Goal: Task Accomplishment & Management: Use online tool/utility

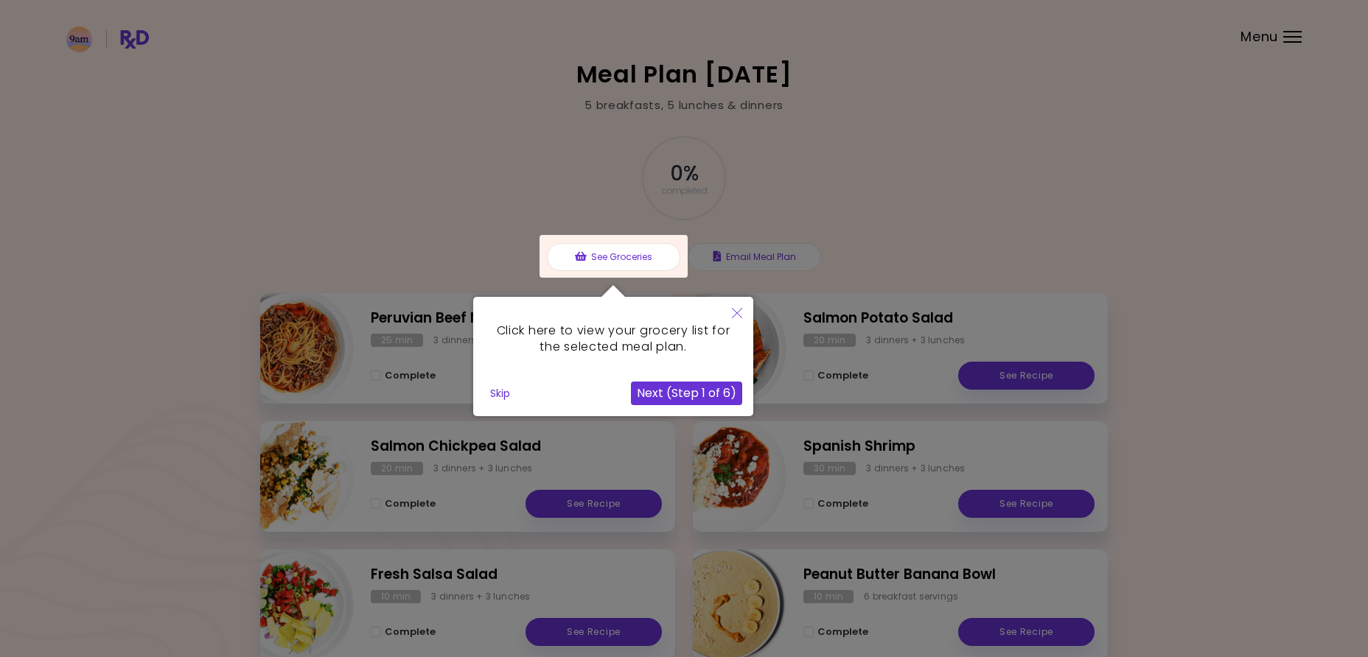
click at [729, 310] on button "Close" at bounding box center [737, 314] width 32 height 35
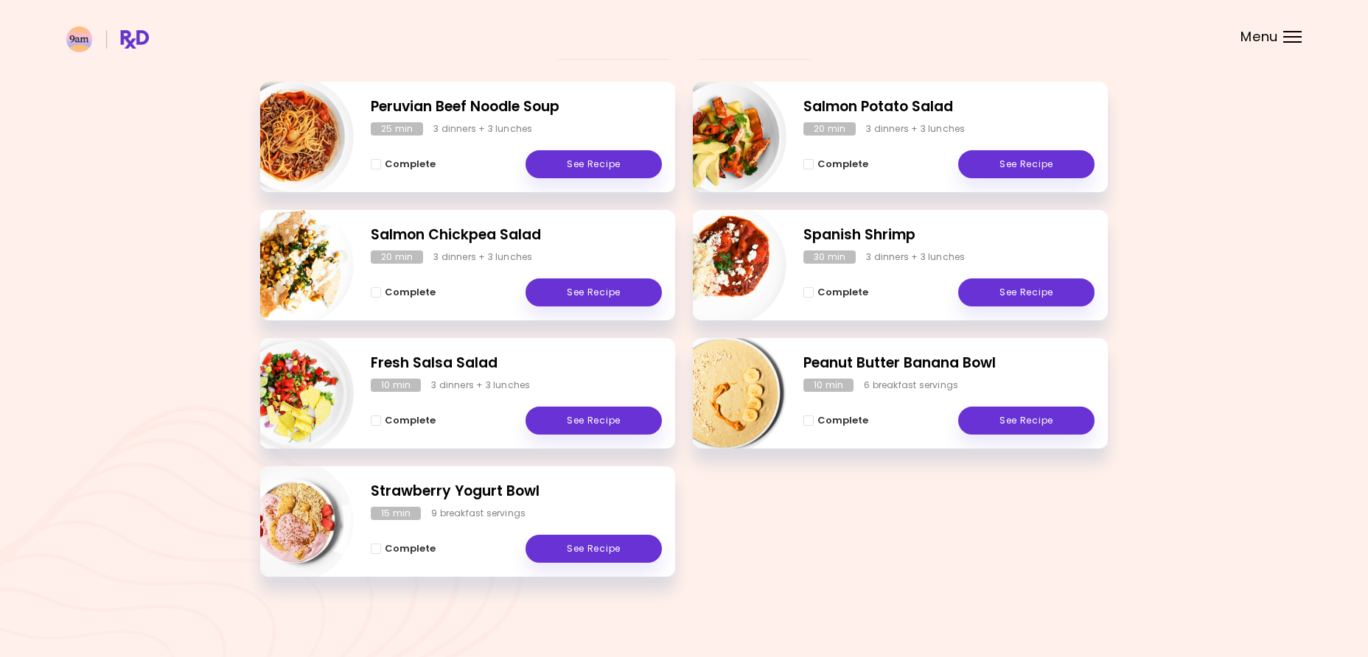
scroll to position [211, 0]
click at [450, 489] on h2 "Strawberry Yogurt Bowl" at bounding box center [516, 492] width 291 height 21
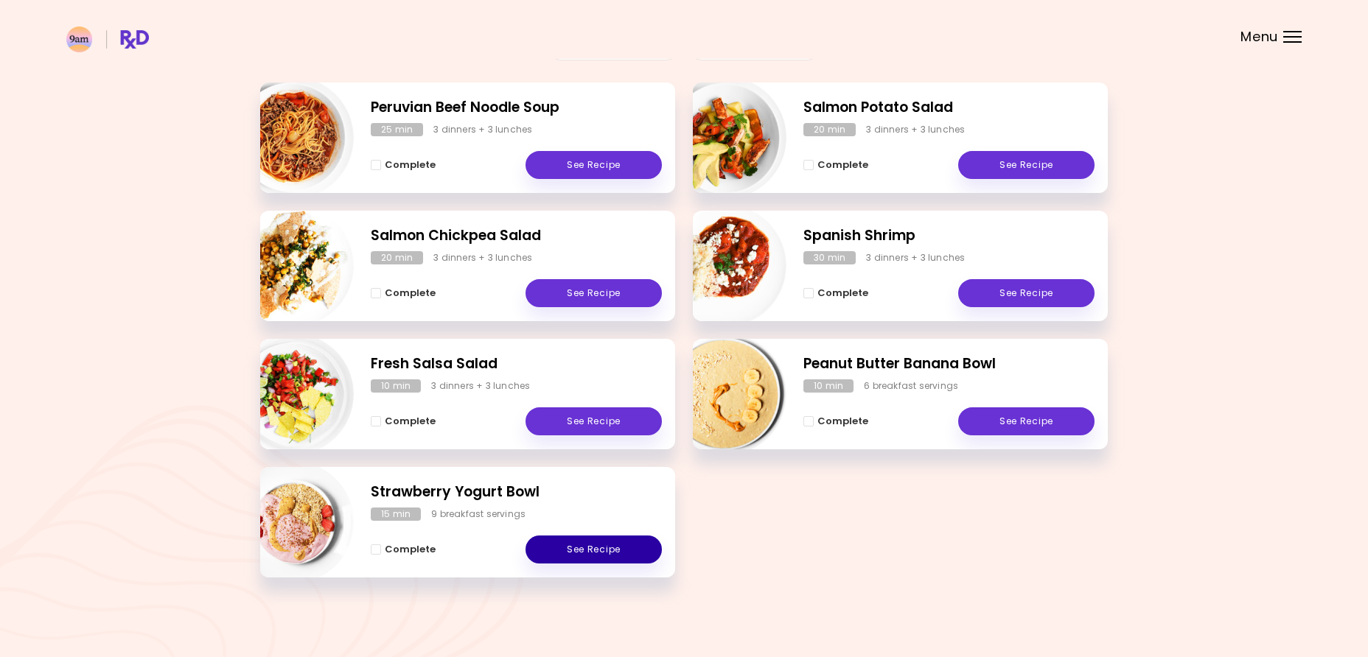
click at [596, 549] on link "See Recipe" at bounding box center [594, 550] width 136 height 28
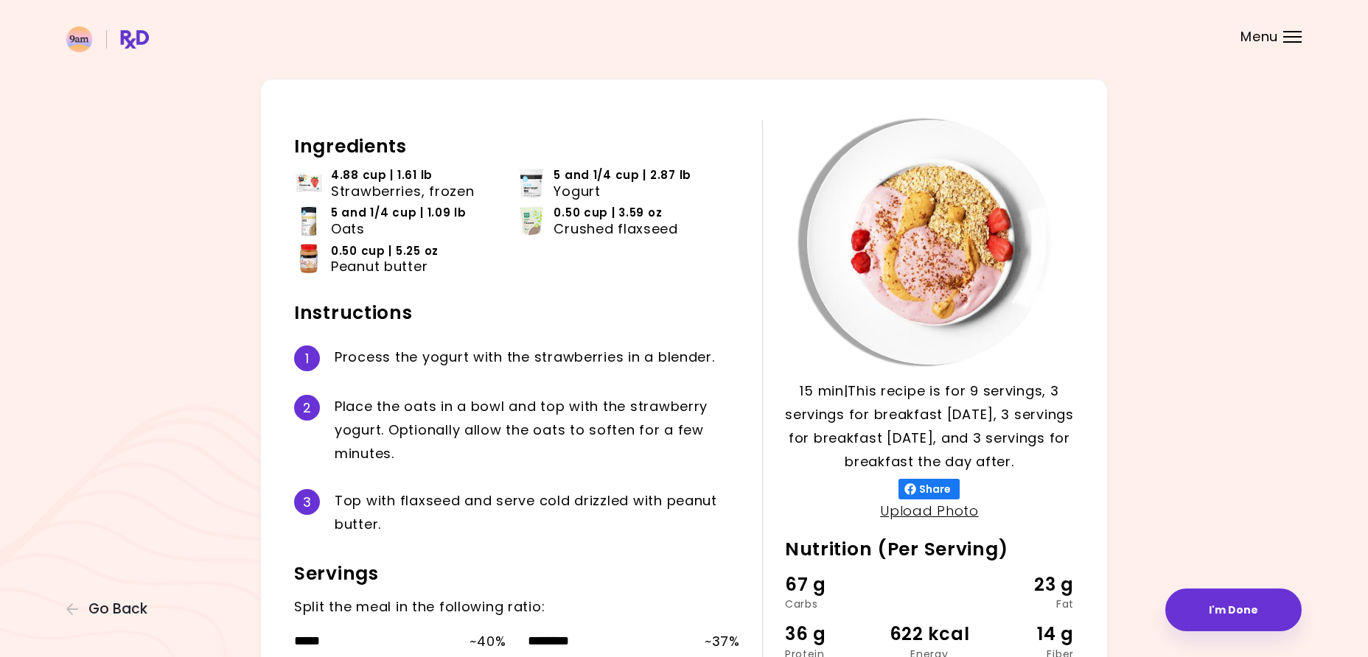
scroll to position [34, 0]
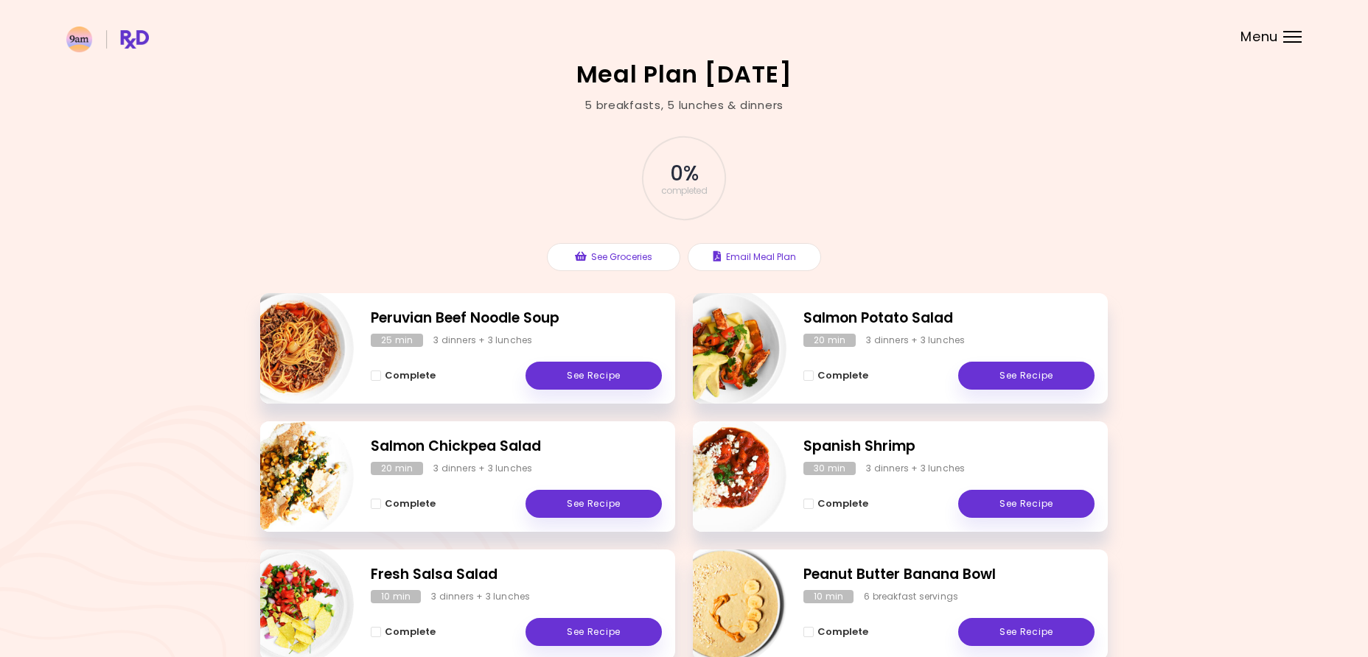
click at [1277, 37] on span "Menu" at bounding box center [1259, 36] width 38 height 13
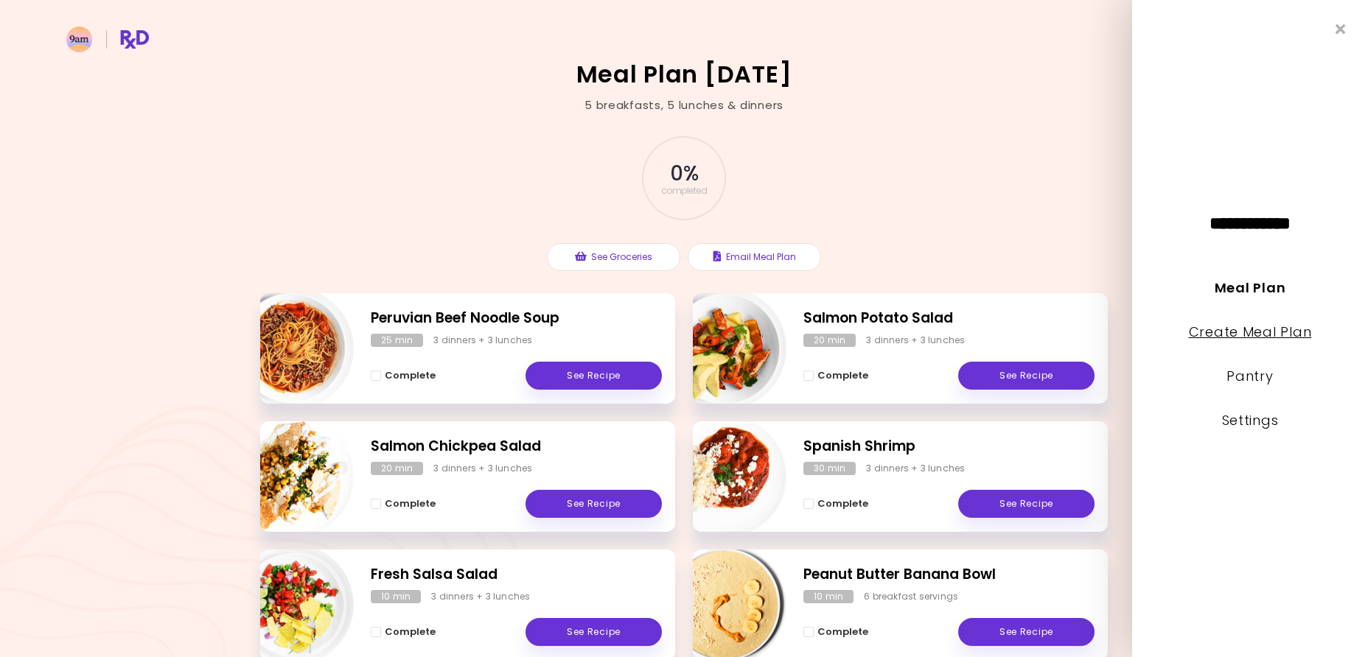
click at [1241, 336] on link "Create Meal Plan" at bounding box center [1250, 332] width 123 height 18
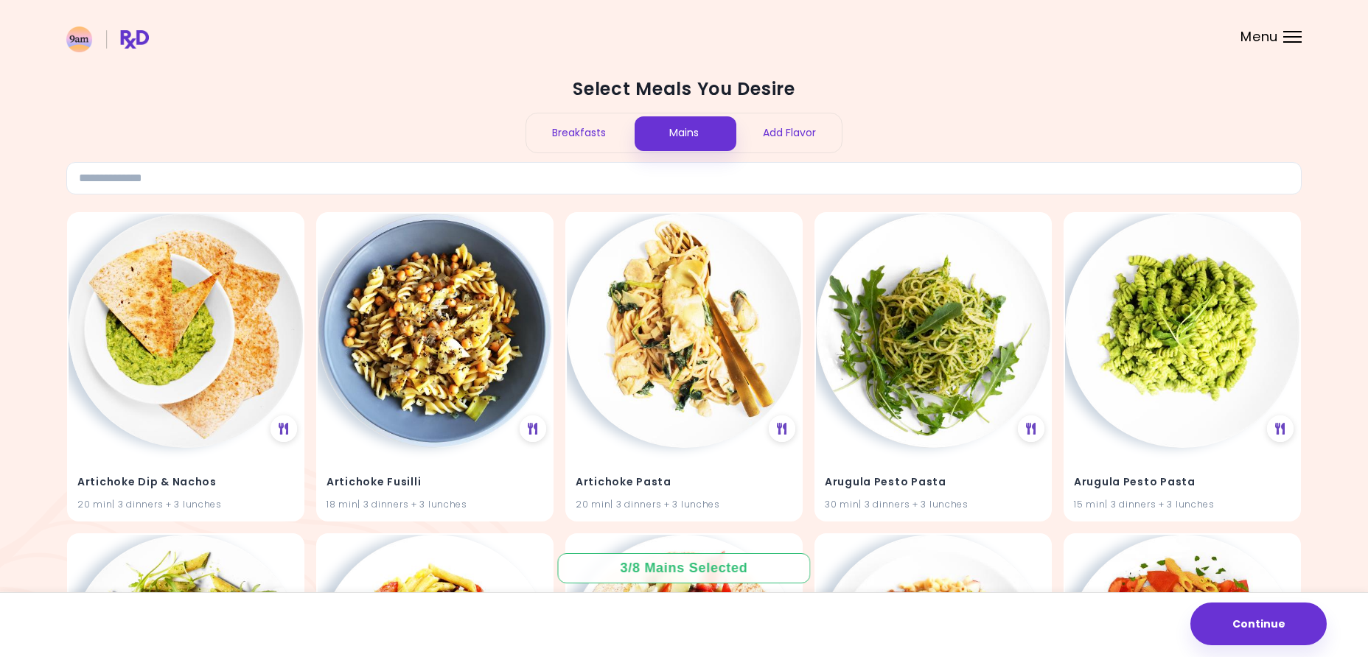
click at [590, 133] on div "Breakfasts" at bounding box center [578, 133] width 105 height 39
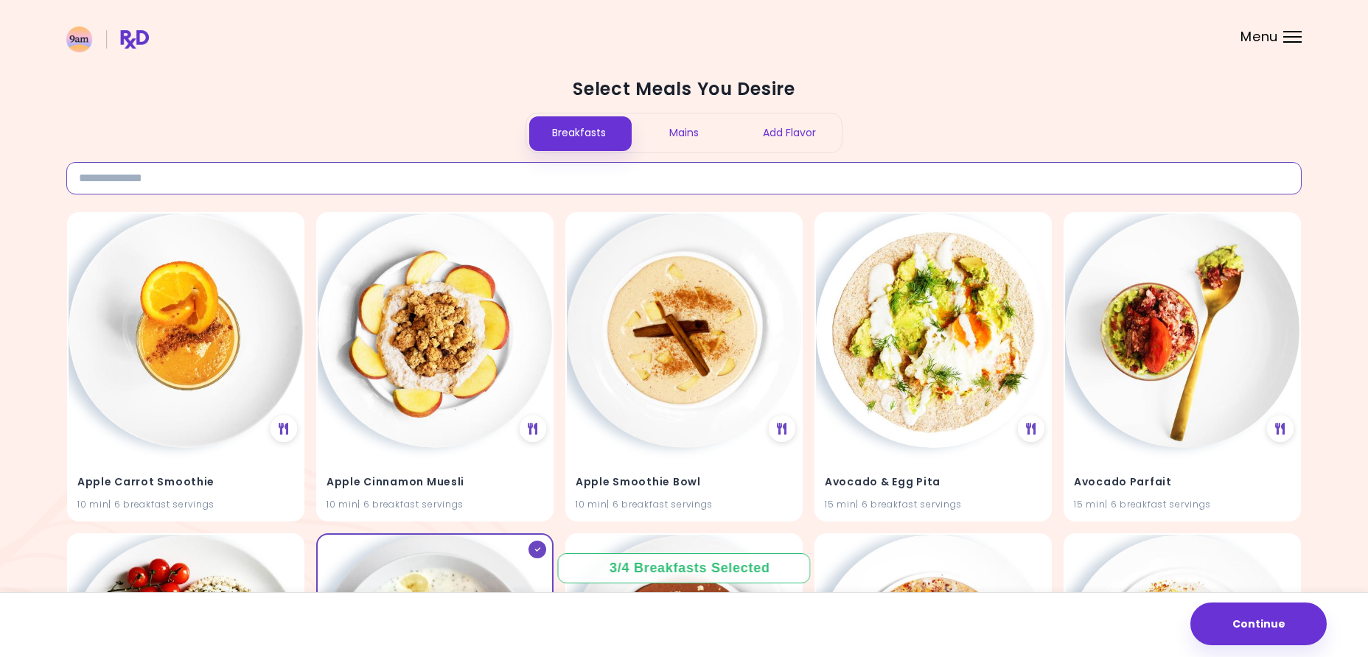
click at [792, 184] on input at bounding box center [683, 178] width 1235 height 32
click at [775, 134] on div "Add Flavor" at bounding box center [788, 133] width 105 height 39
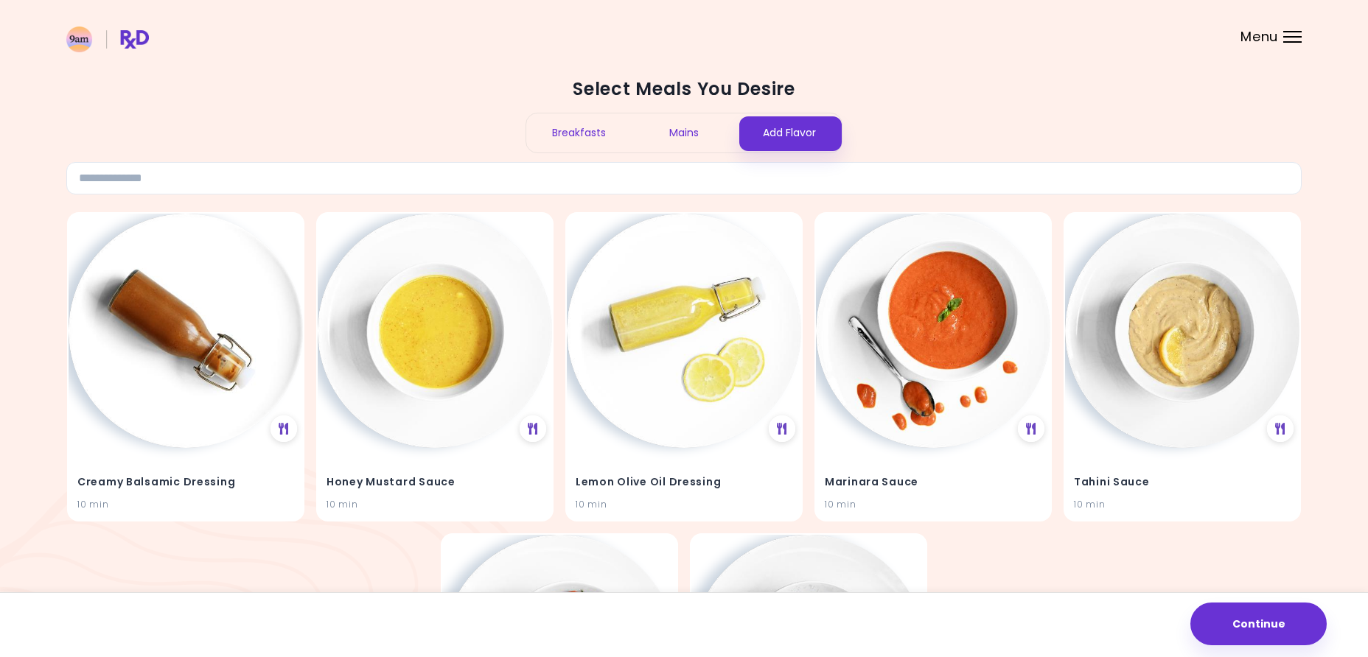
click at [678, 128] on div "Mains" at bounding box center [684, 133] width 105 height 39
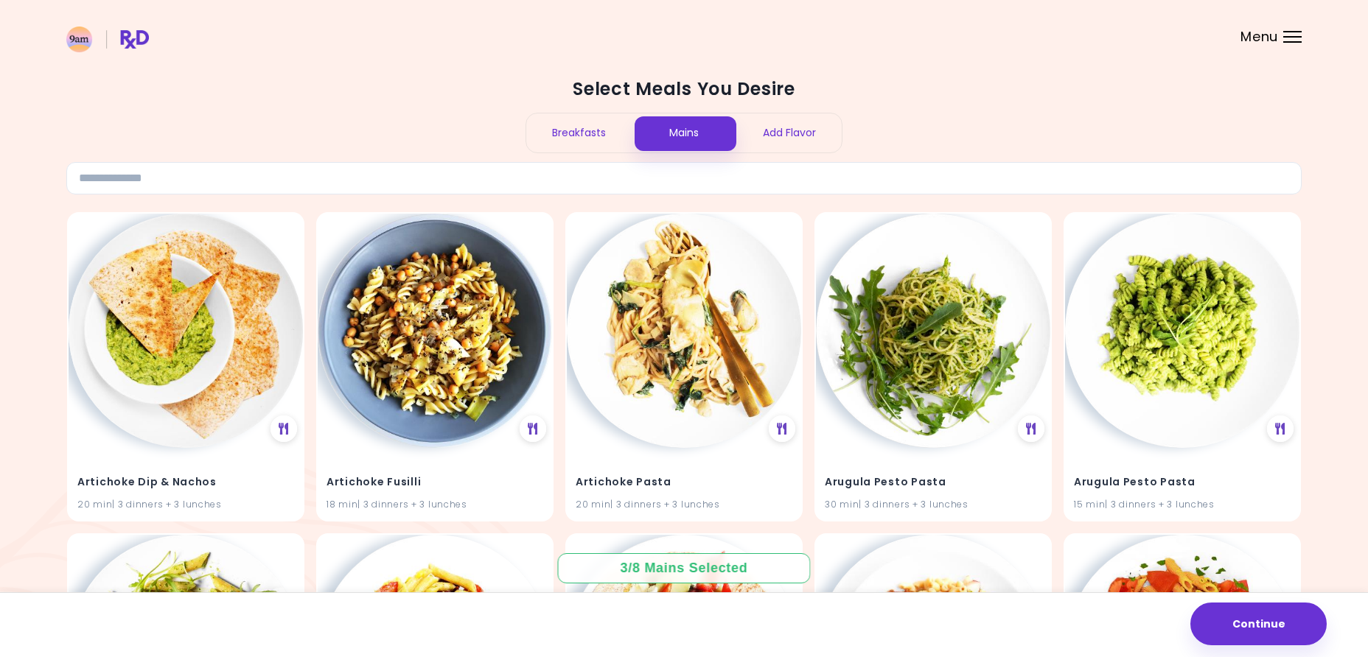
click at [622, 130] on div "Breakfasts" at bounding box center [578, 133] width 105 height 39
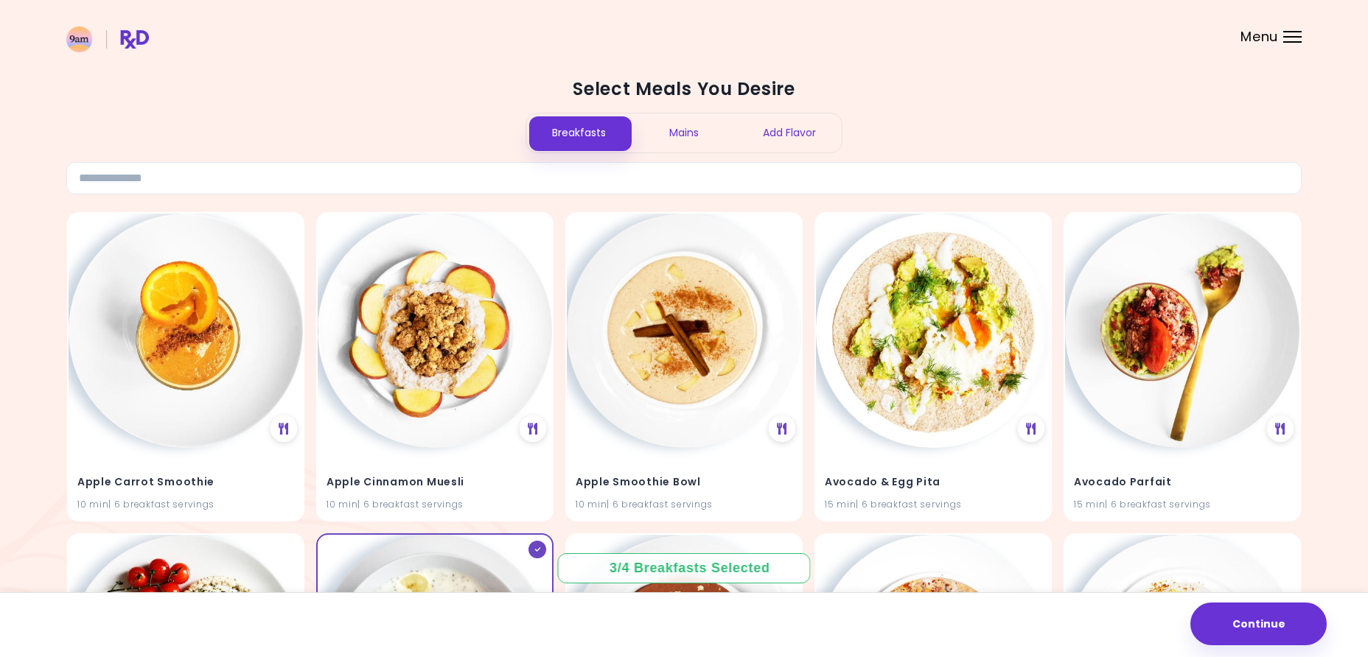
scroll to position [304, 0]
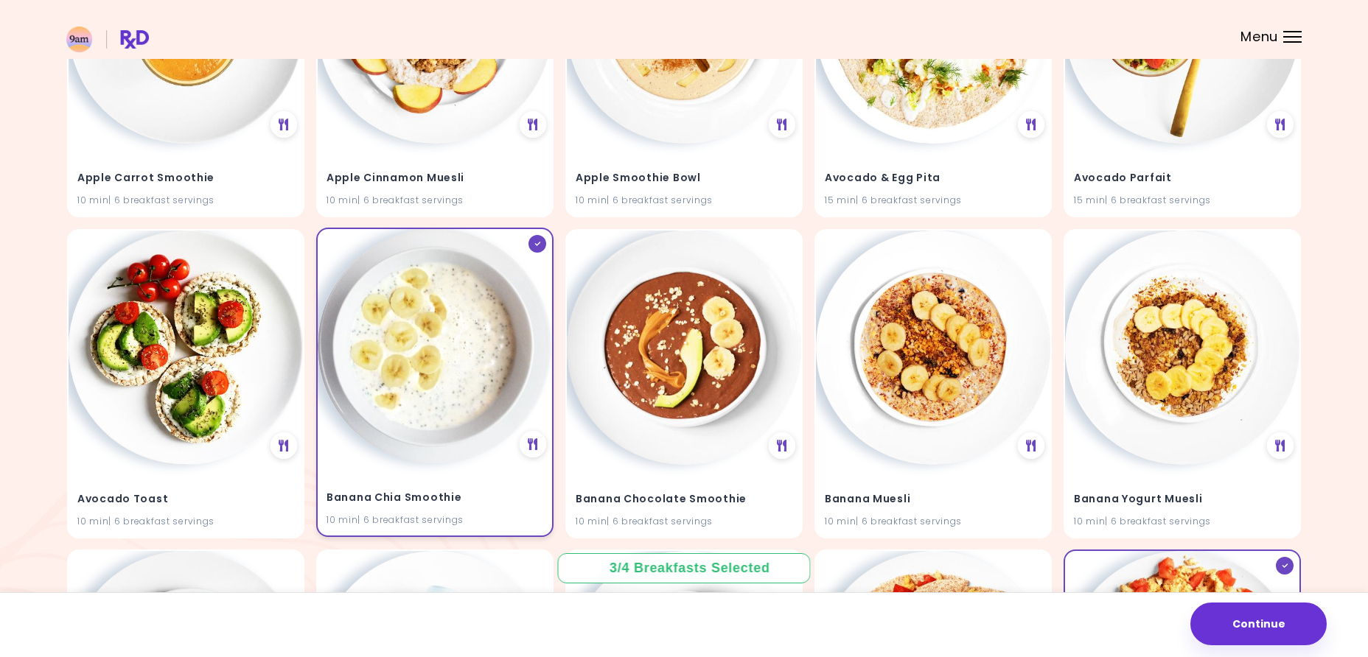
click at [492, 310] on img at bounding box center [435, 346] width 234 height 234
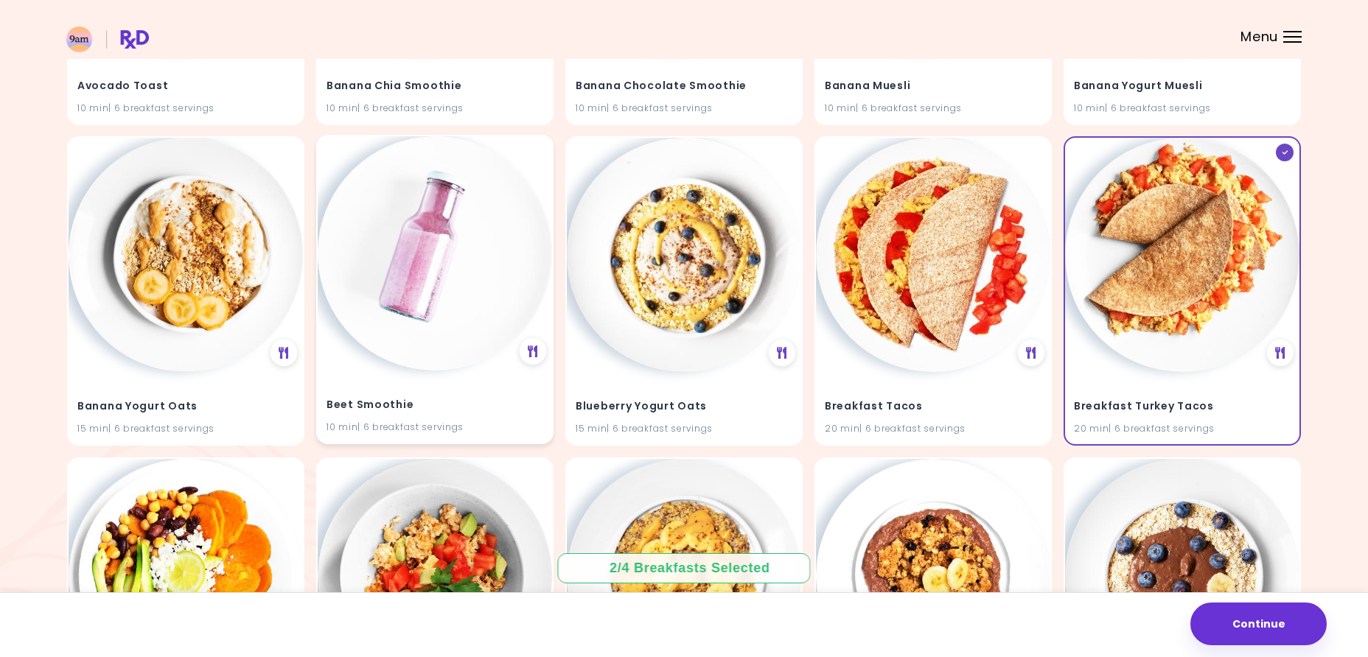
scroll to position [805, 0]
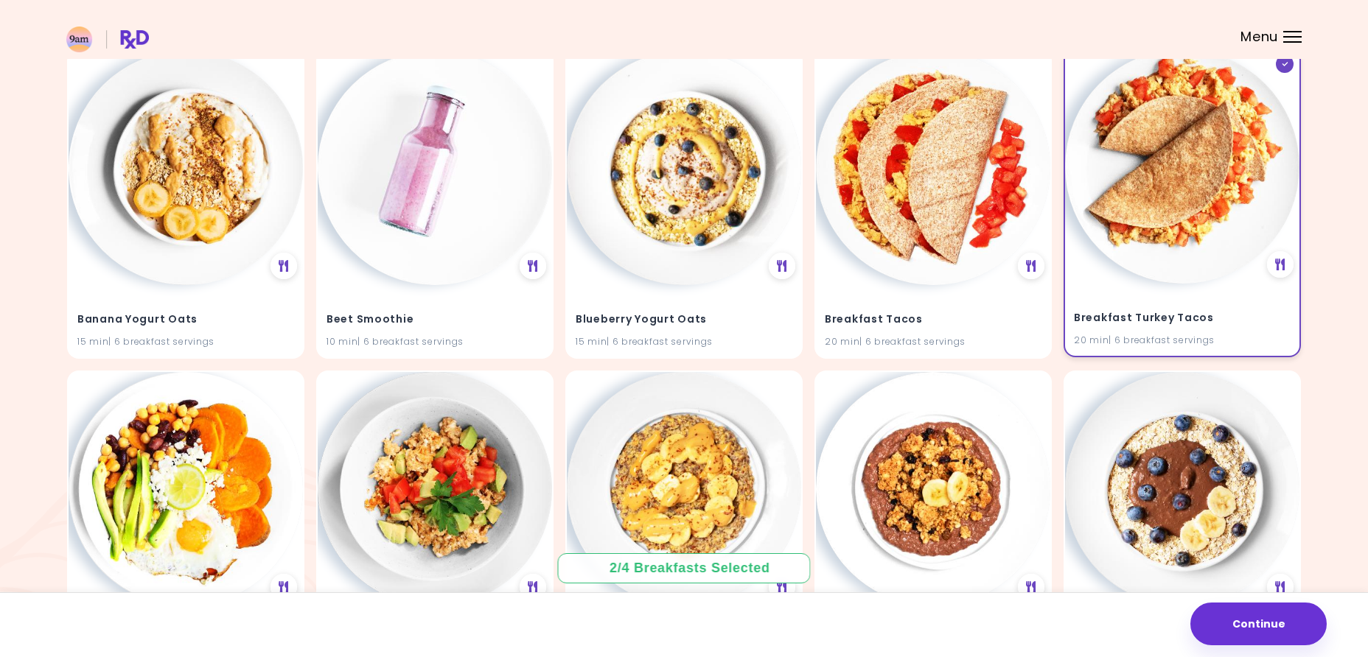
click at [1083, 268] on div "Breakfast Turkey Tacos 20 min | 6 breakfast servings" at bounding box center [1182, 203] width 237 height 310
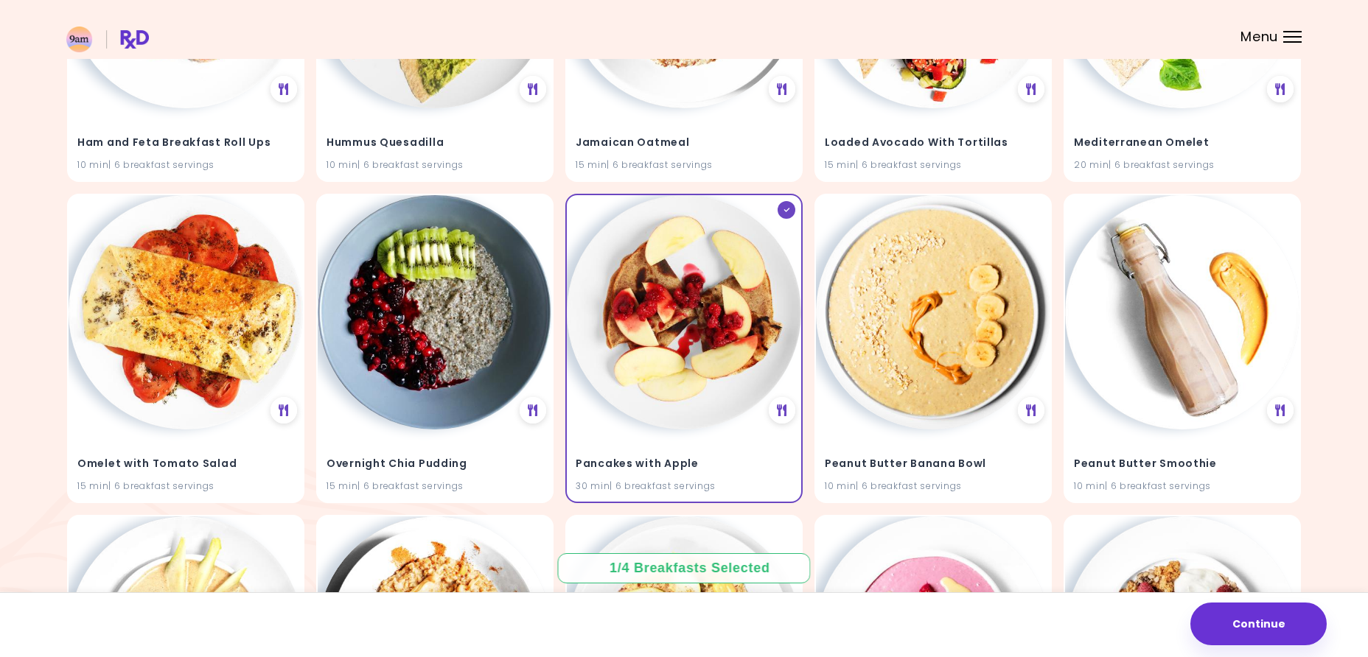
scroll to position [2266, 0]
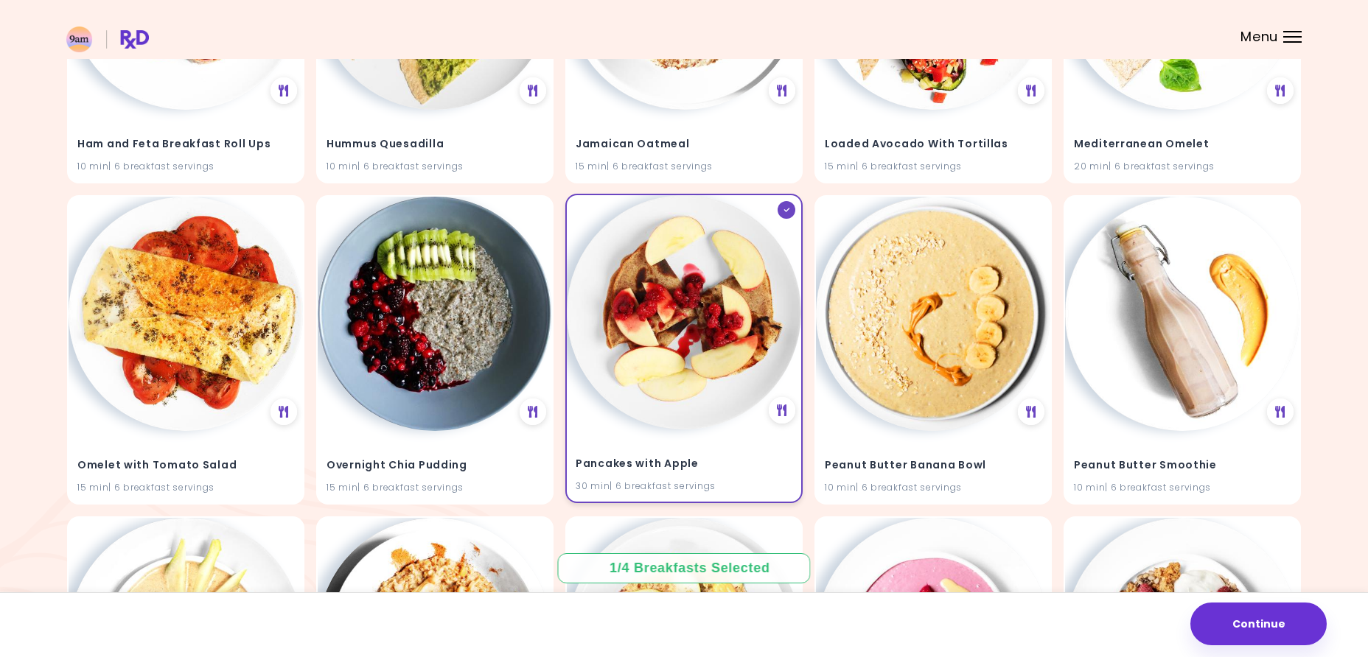
click at [710, 293] on img at bounding box center [684, 312] width 234 height 234
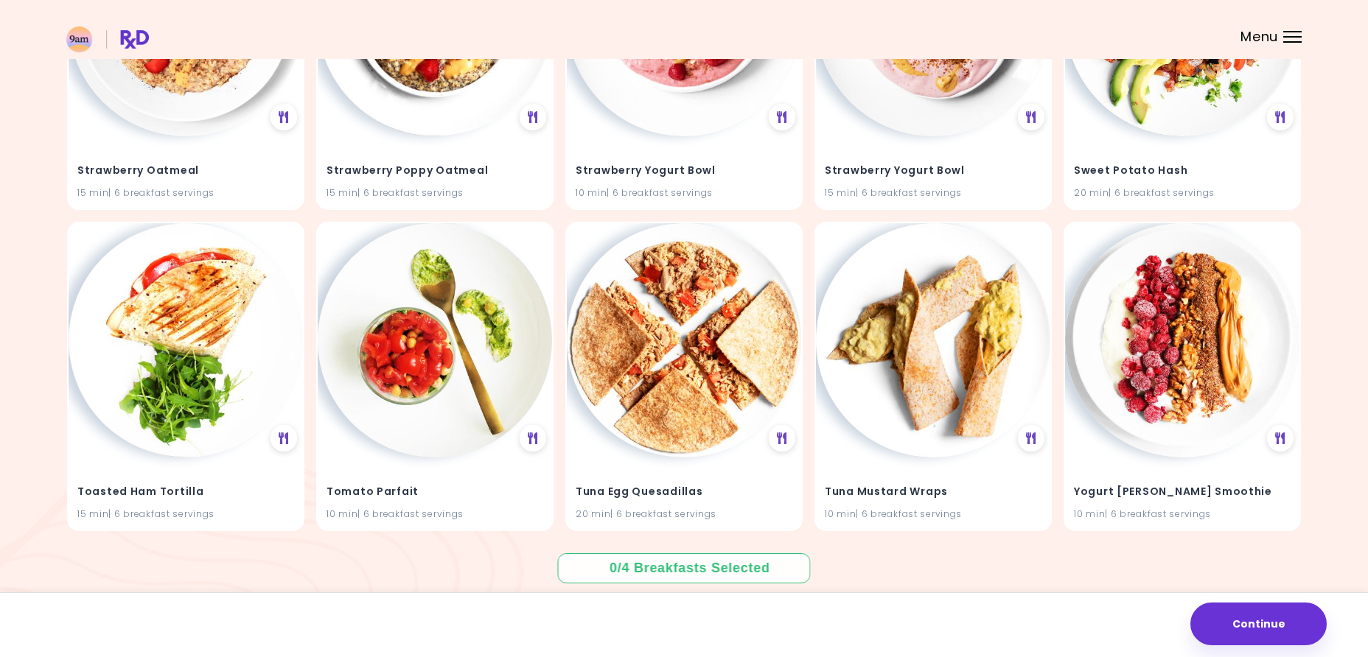
scroll to position [3522, 0]
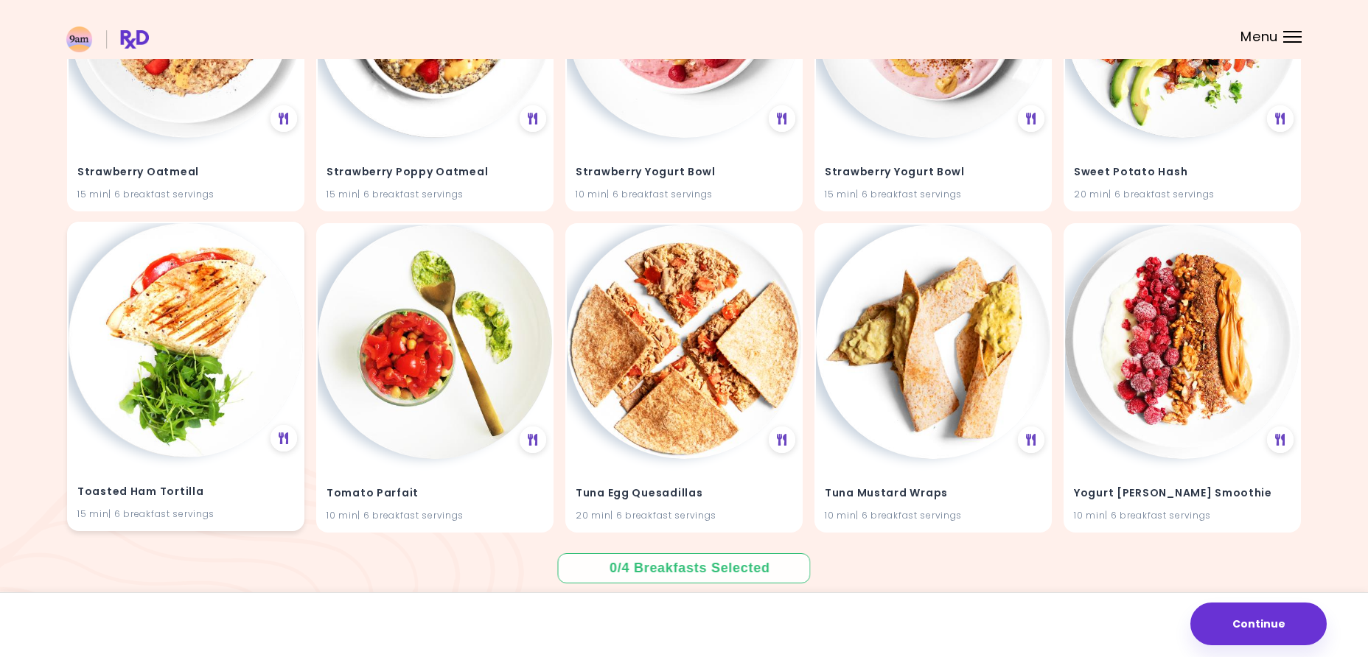
click at [223, 303] on img at bounding box center [186, 340] width 234 height 234
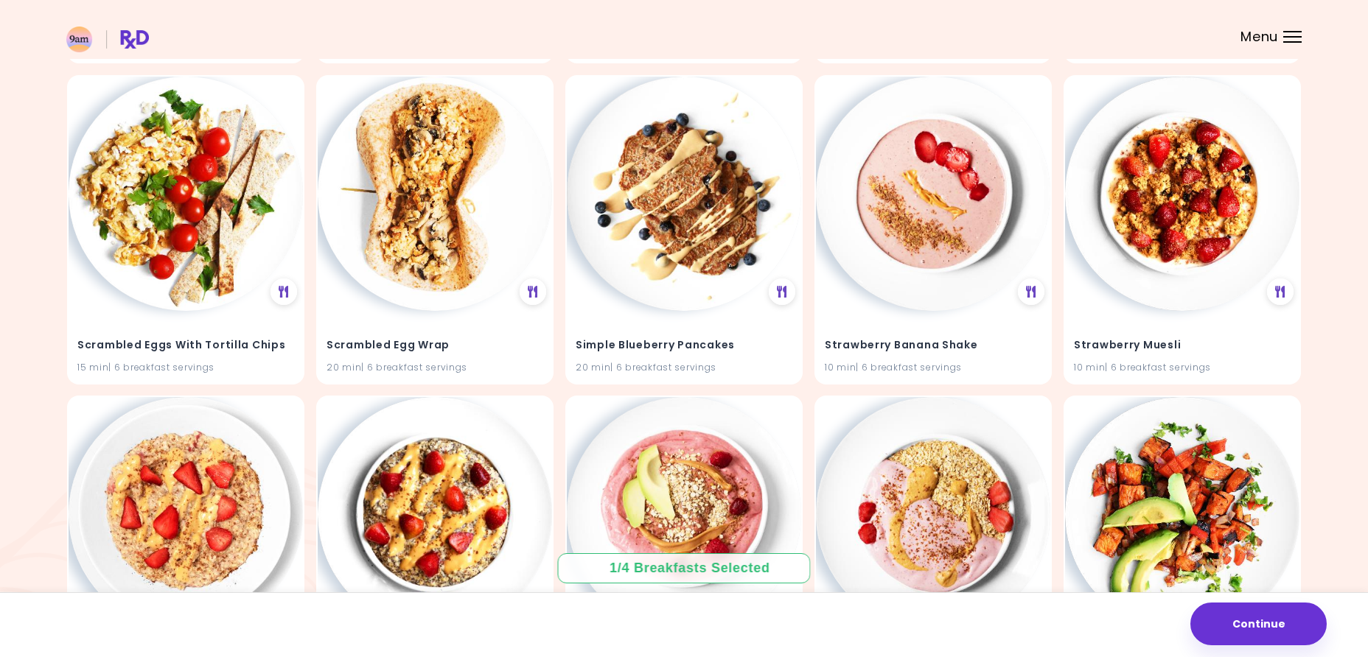
scroll to position [3186, 0]
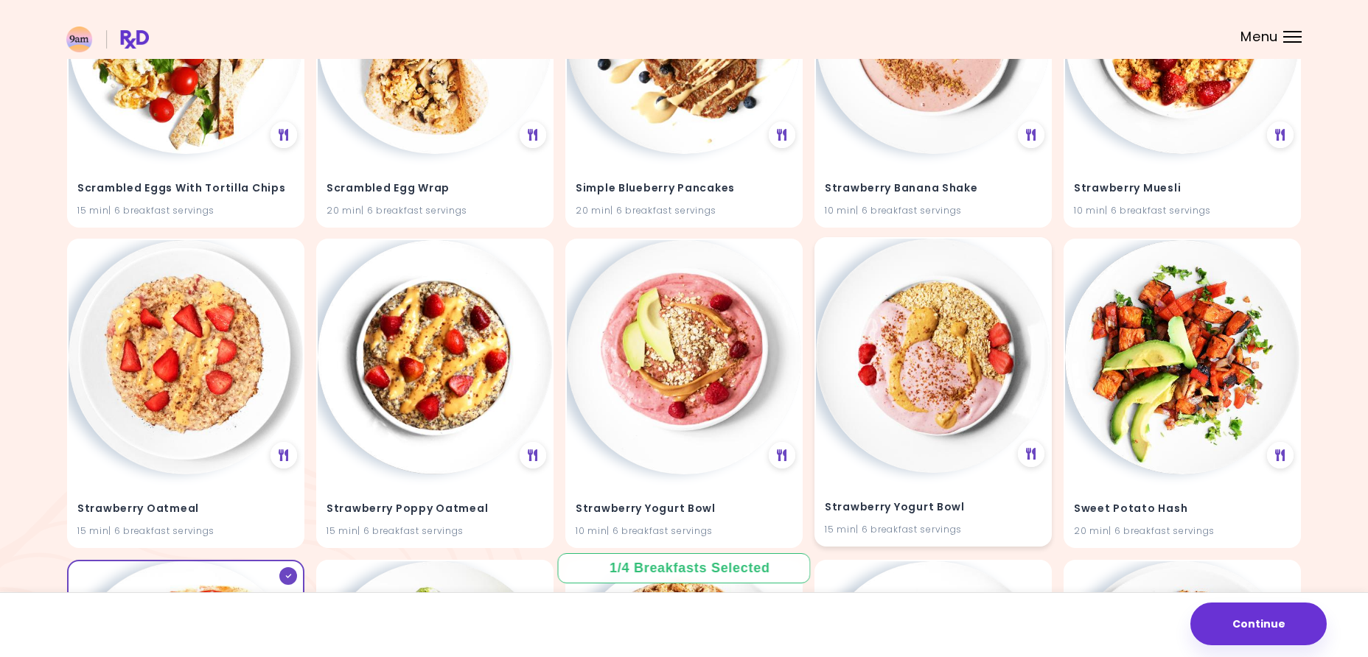
click at [941, 352] on img at bounding box center [933, 356] width 234 height 234
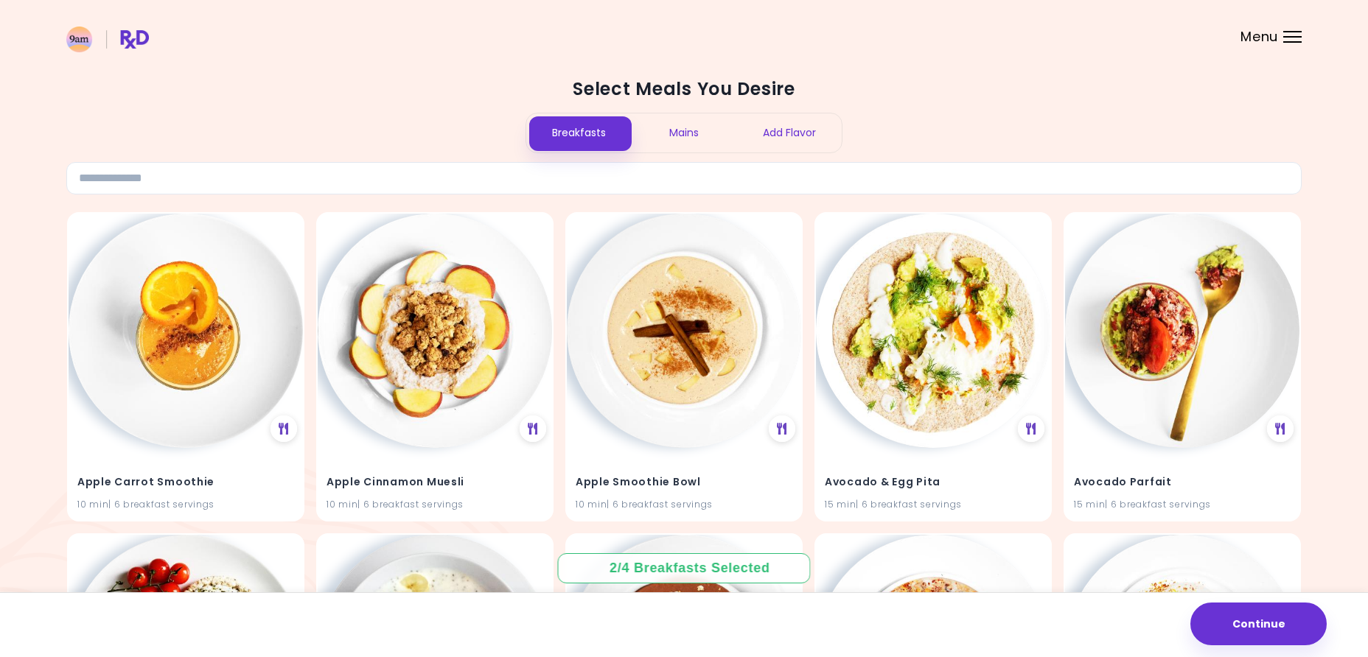
scroll to position [0, 0]
click at [663, 128] on div "Mains" at bounding box center [684, 133] width 105 height 39
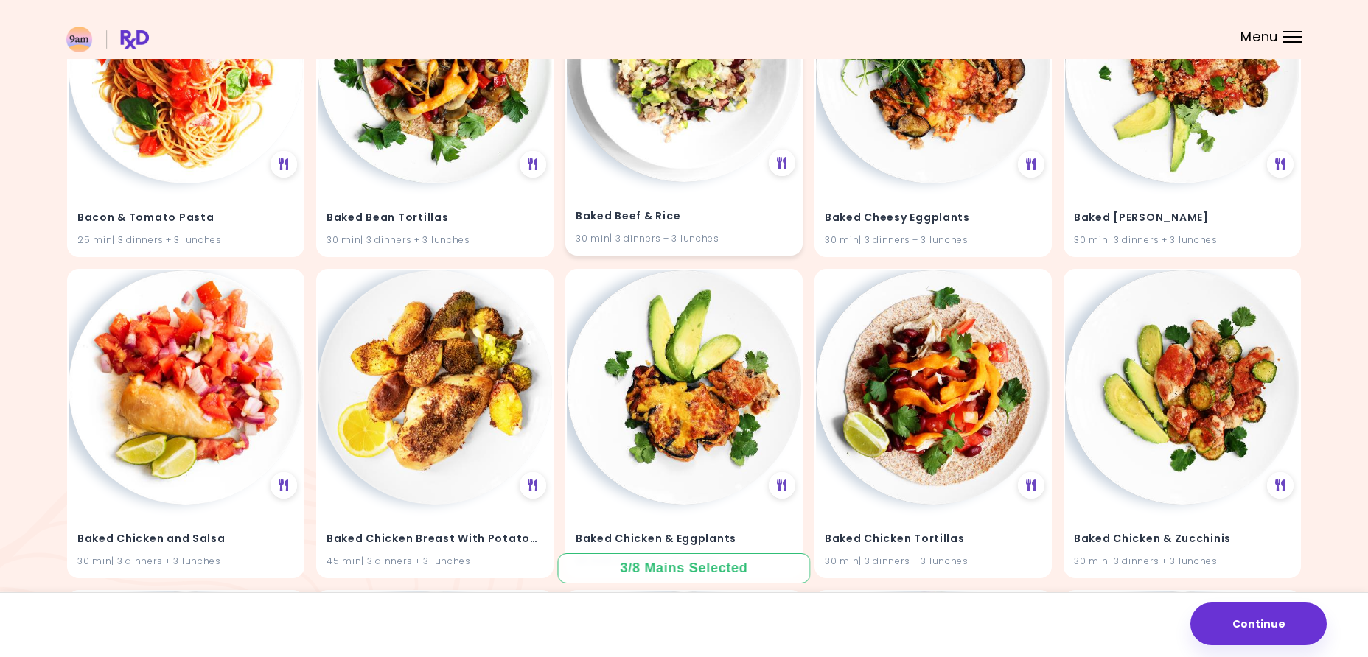
scroll to position [2562, 0]
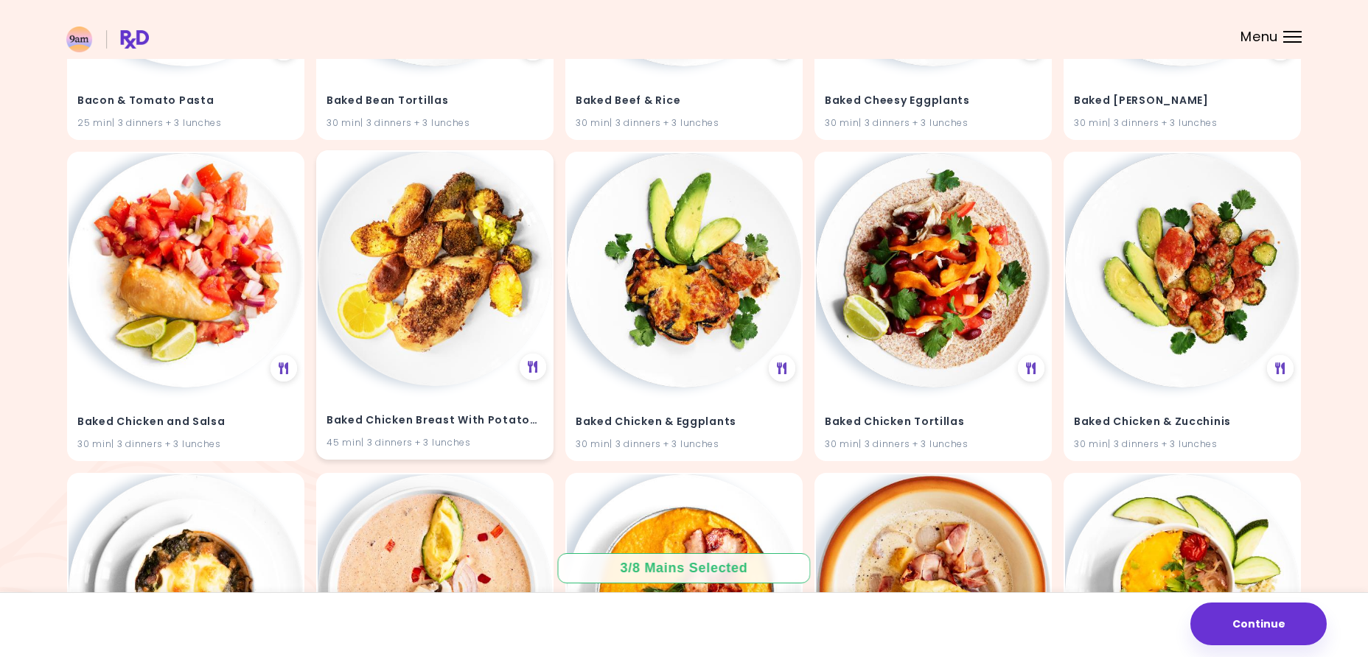
click at [433, 186] on img at bounding box center [435, 269] width 234 height 234
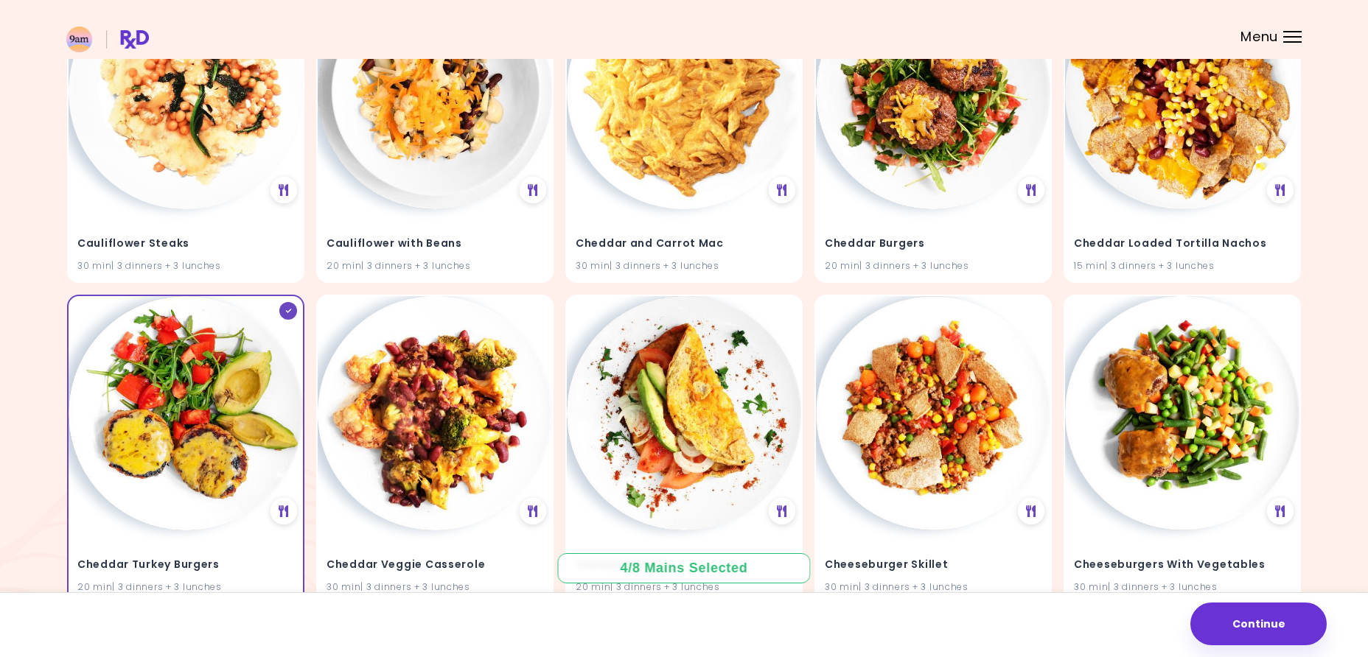
scroll to position [13090, 0]
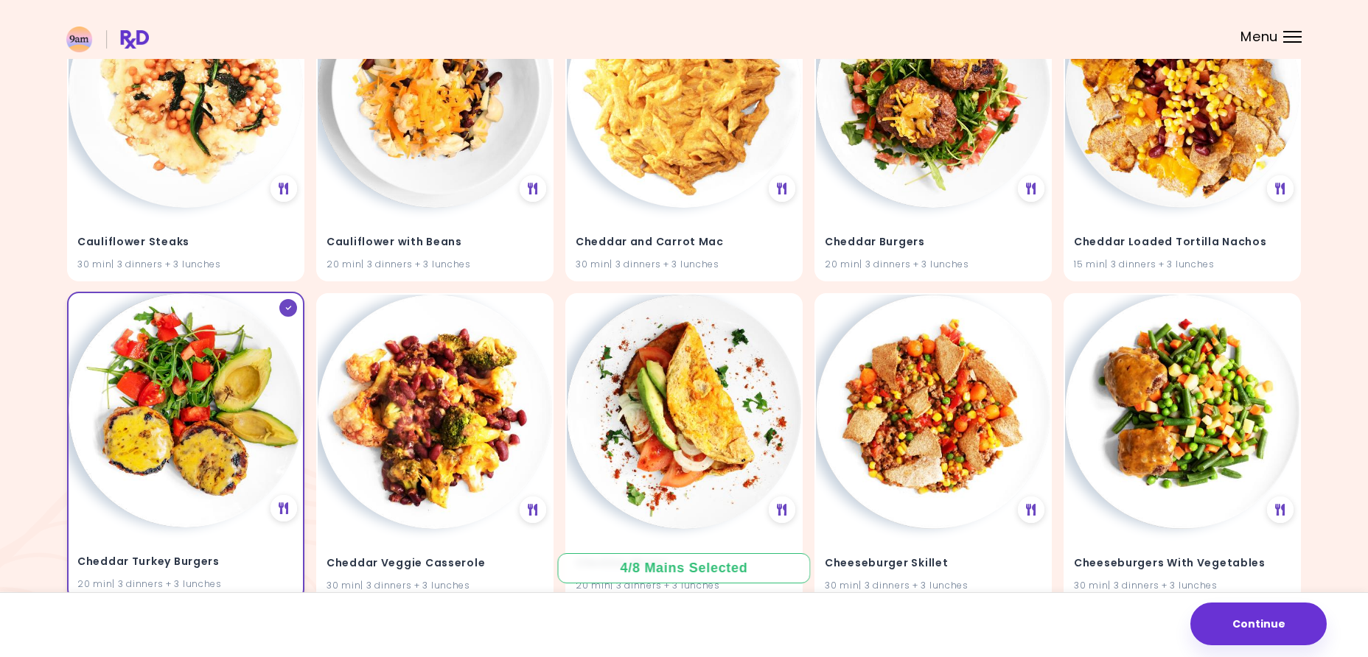
click at [208, 302] on img at bounding box center [186, 410] width 234 height 234
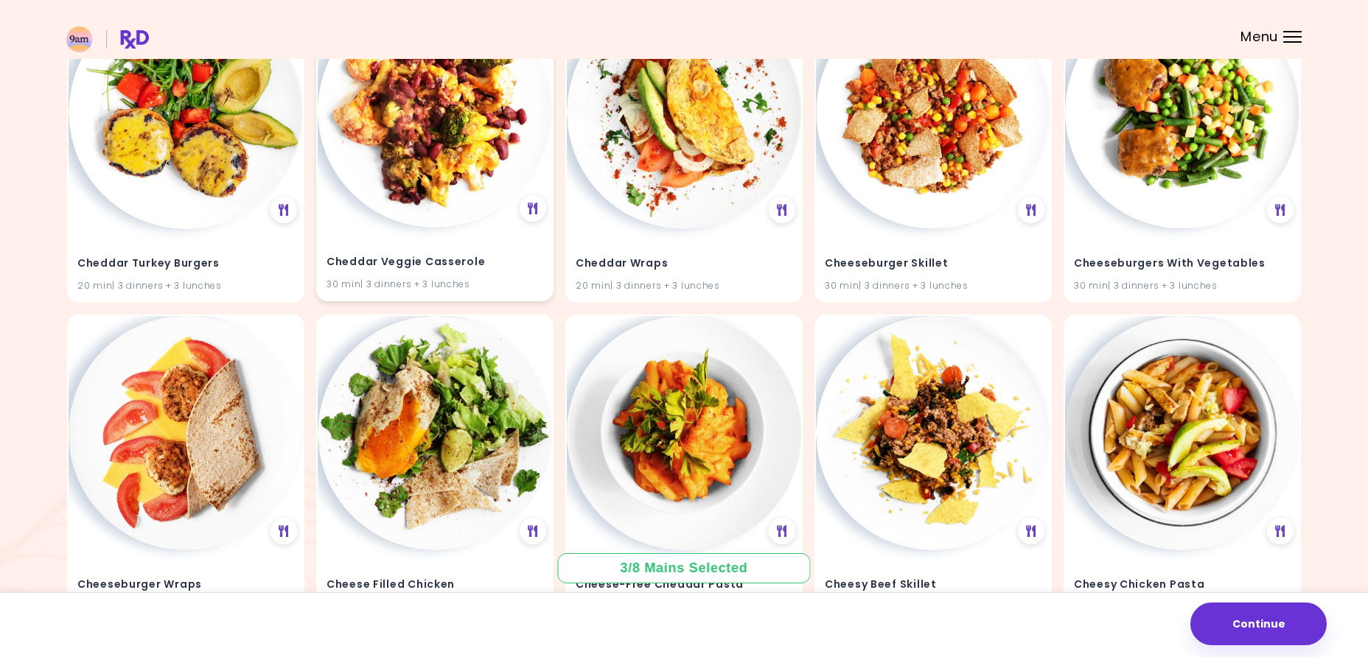
scroll to position [13621, 0]
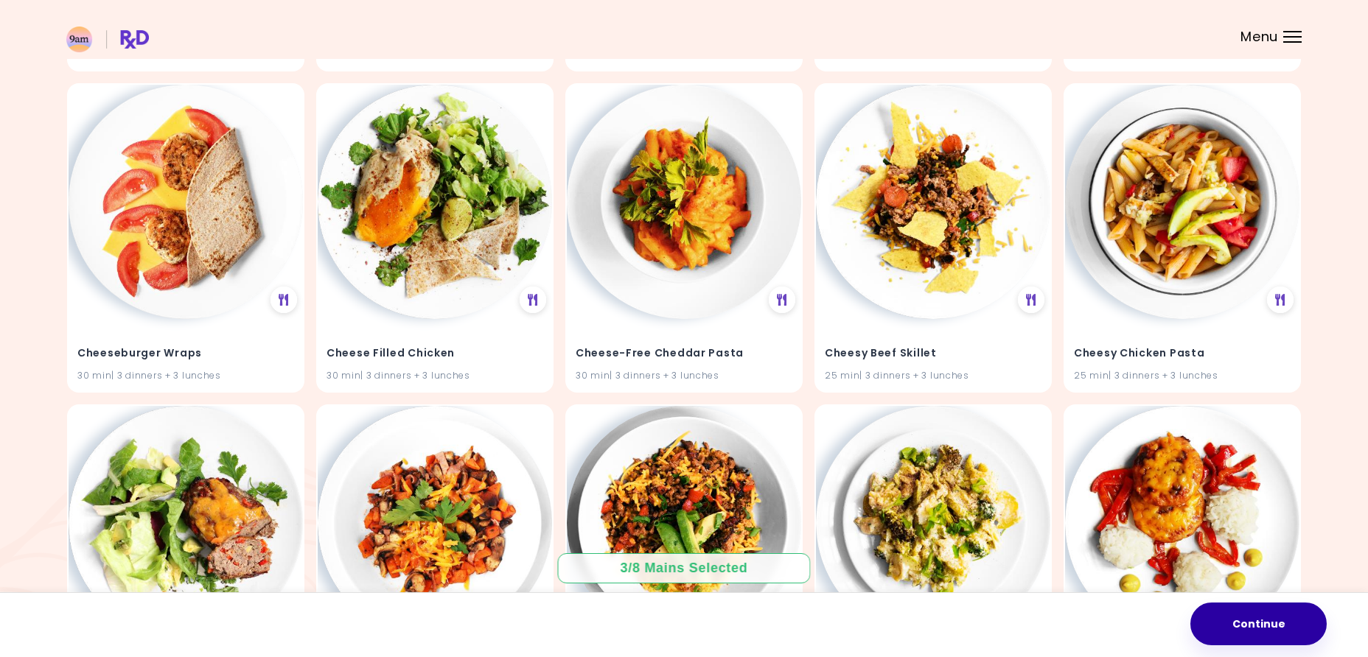
click at [1252, 621] on button "Continue" at bounding box center [1258, 624] width 136 height 43
